Goal: Task Accomplishment & Management: Complete application form

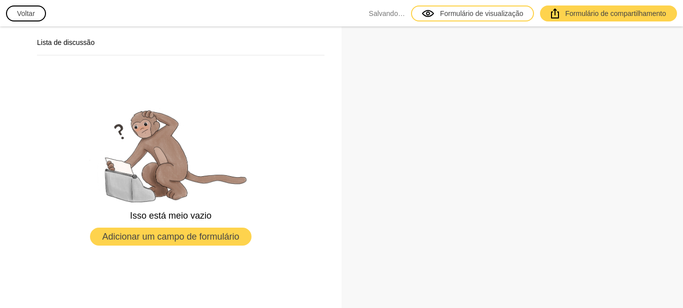
click at [20, 14] on font "Voltar" at bounding box center [26, 13] width 18 height 8
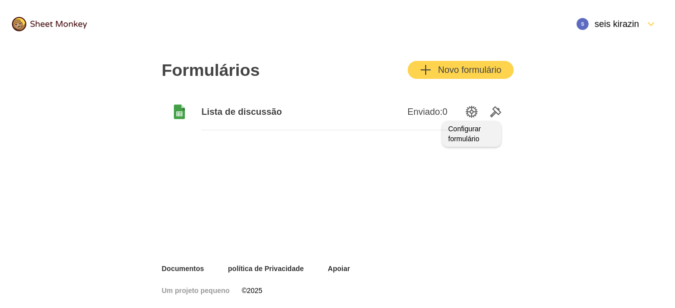
click at [476, 117] on icon "Opções de configuração" at bounding box center [472, 112] width 12 height 12
click at [556, 88] on div "Formulários Novo formulário Lista de discussão Enviado: 0" at bounding box center [337, 156] width 675 height 216
click at [539, 86] on div "Formulários Novo formulário Lista de discussão Enviado: 0" at bounding box center [337, 156] width 675 height 216
click at [243, 128] on div "Lista de discussão" at bounding box center [262, 112] width 123 height 36
click at [485, 75] on font "Novo formulário" at bounding box center [469, 70] width 63 height 12
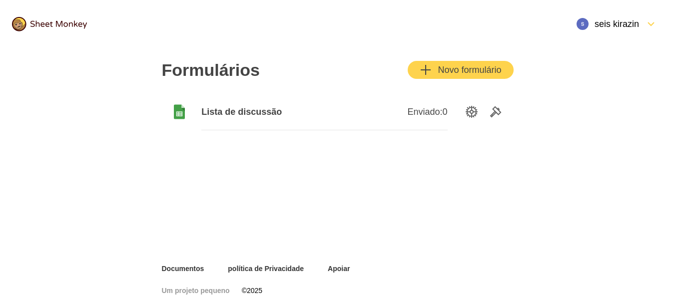
click at [633, 29] on font "seis kirazin" at bounding box center [617, 24] width 44 height 12
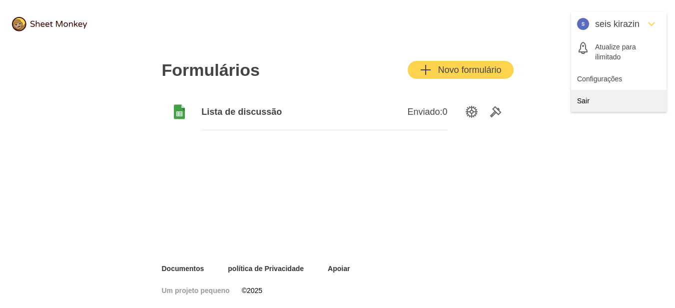
click at [612, 99] on div "Sair" at bounding box center [618, 101] width 95 height 22
